Goal: Obtain resource: Download file/media

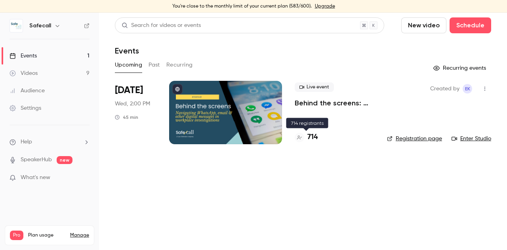
click at [311, 138] on h4 "714" at bounding box center [313, 137] width 10 height 11
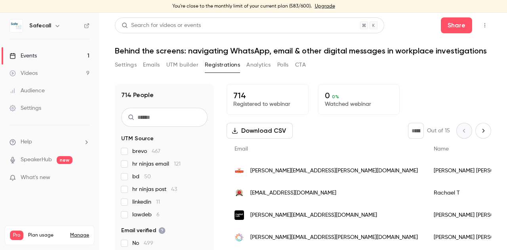
click at [264, 138] on button "Download CSV" at bounding box center [260, 131] width 66 height 16
click at [39, 55] on link "Events 1" at bounding box center [49, 55] width 99 height 17
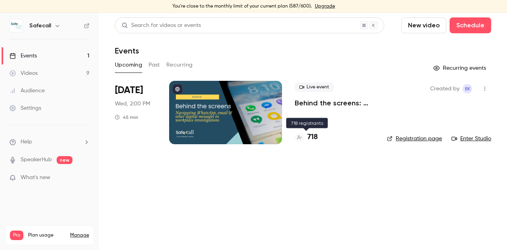
click at [311, 139] on h4 "718" at bounding box center [313, 137] width 10 height 11
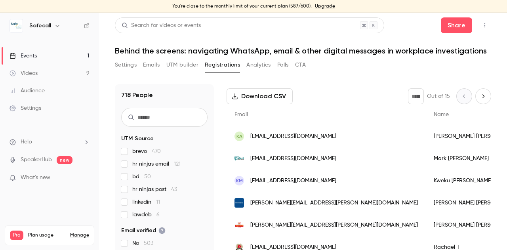
scroll to position [47, 0]
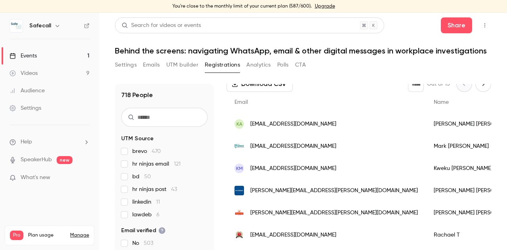
click at [304, 151] on span "mark@protect-advice.org.uk" at bounding box center [293, 146] width 86 height 8
